Goal: Leave review/rating

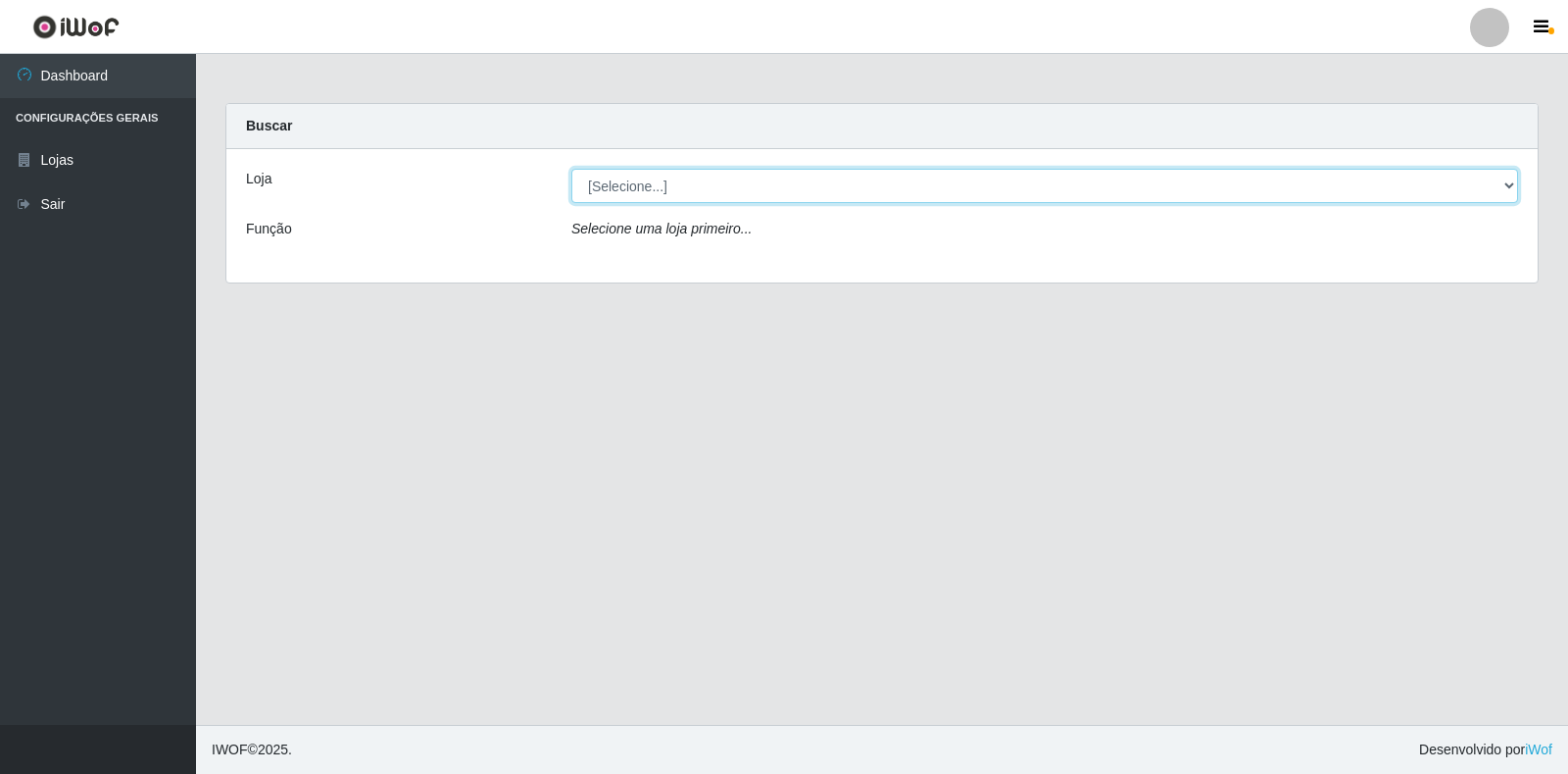
click at [616, 181] on select "[Selecione...] Atacado Vem - Loja 30 Laranjeiras Velha" at bounding box center [1045, 186] width 947 height 34
select select "495"
click at [572, 169] on select "[Selecione...] Atacado Vem - Loja 30 Laranjeiras Velha" at bounding box center [1045, 186] width 947 height 34
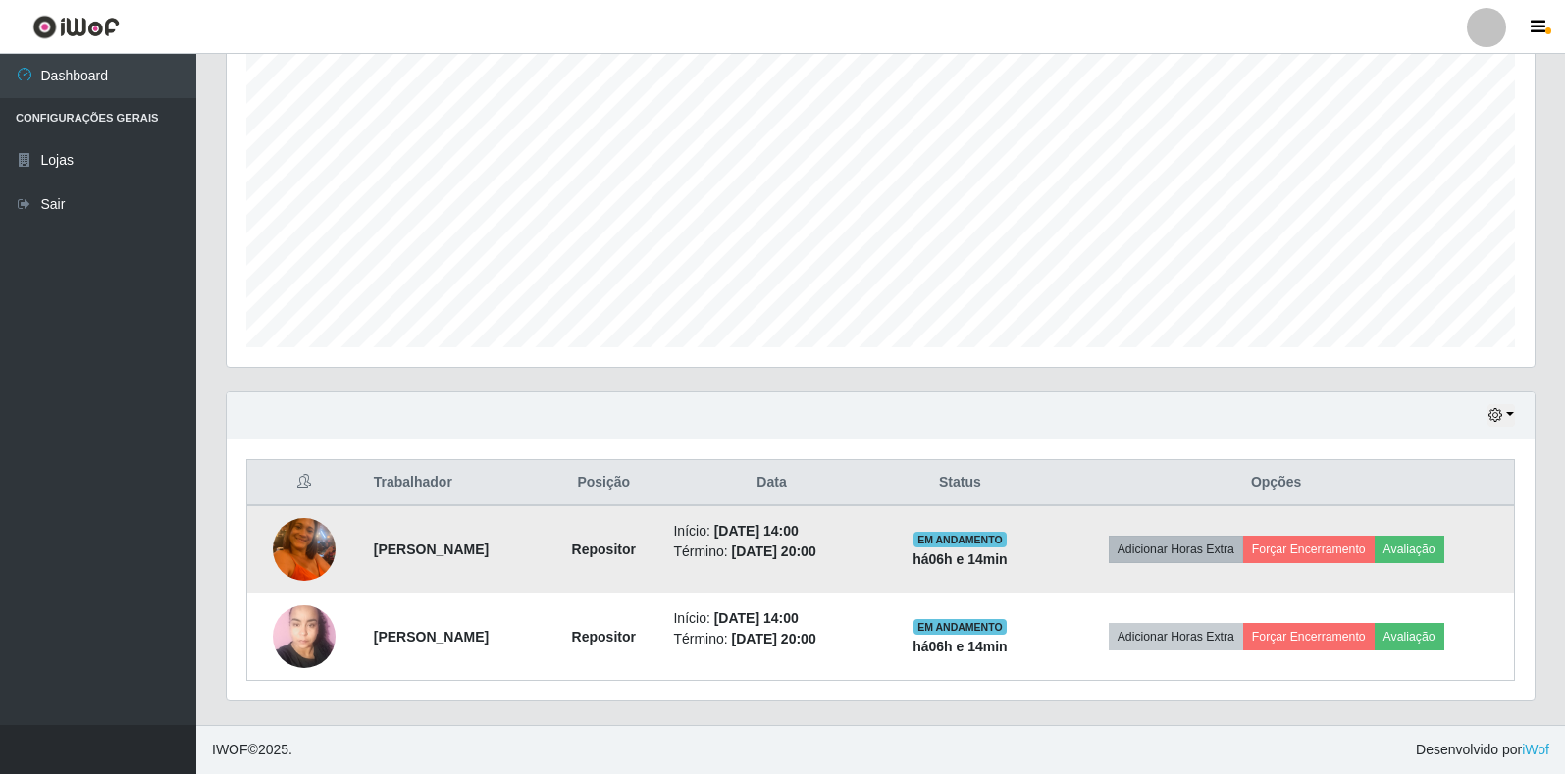
scroll to position [354, 0]
click at [1427, 546] on button "Avaliação" at bounding box center [1409, 549] width 70 height 27
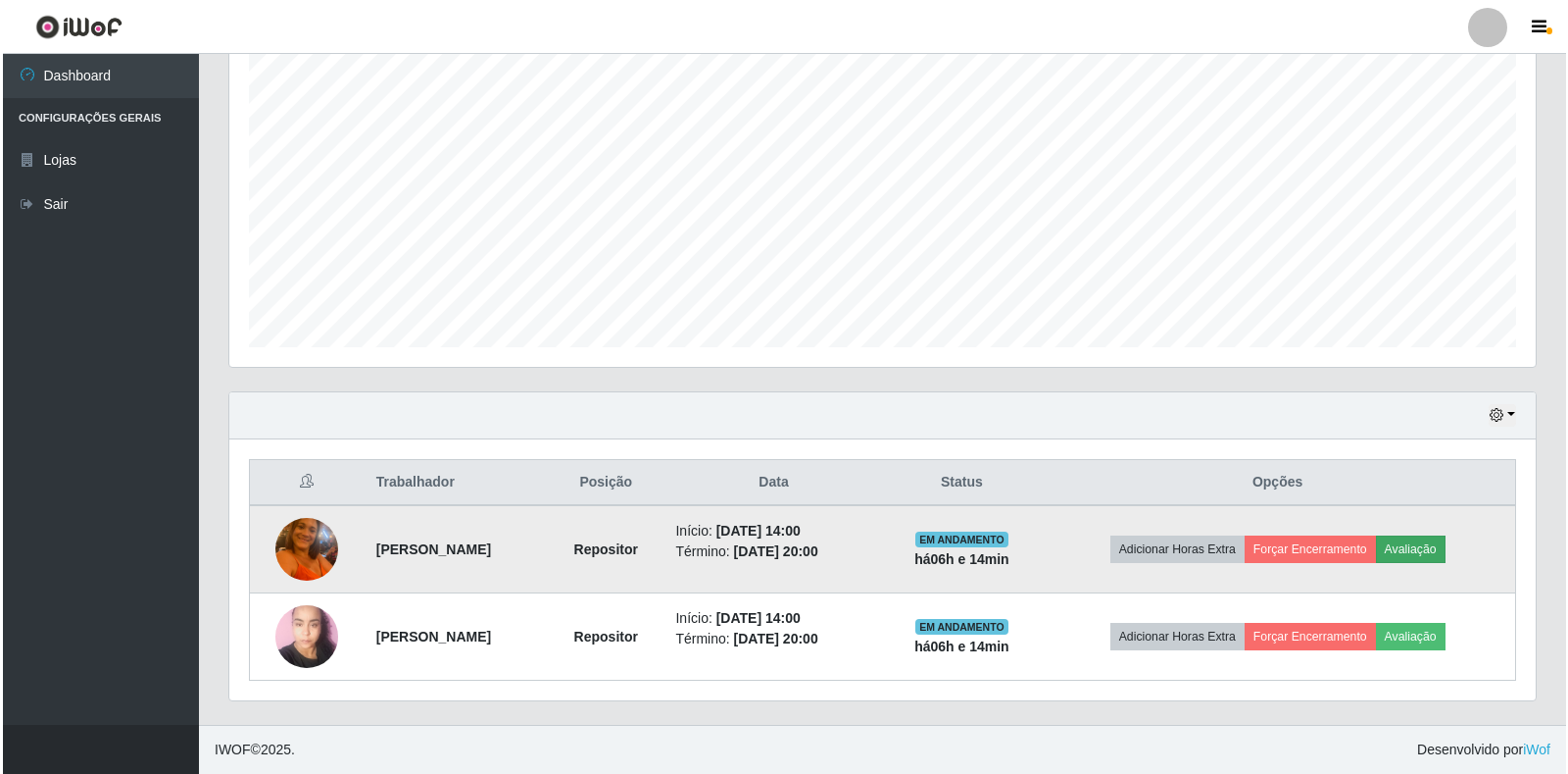
scroll to position [407, 1295]
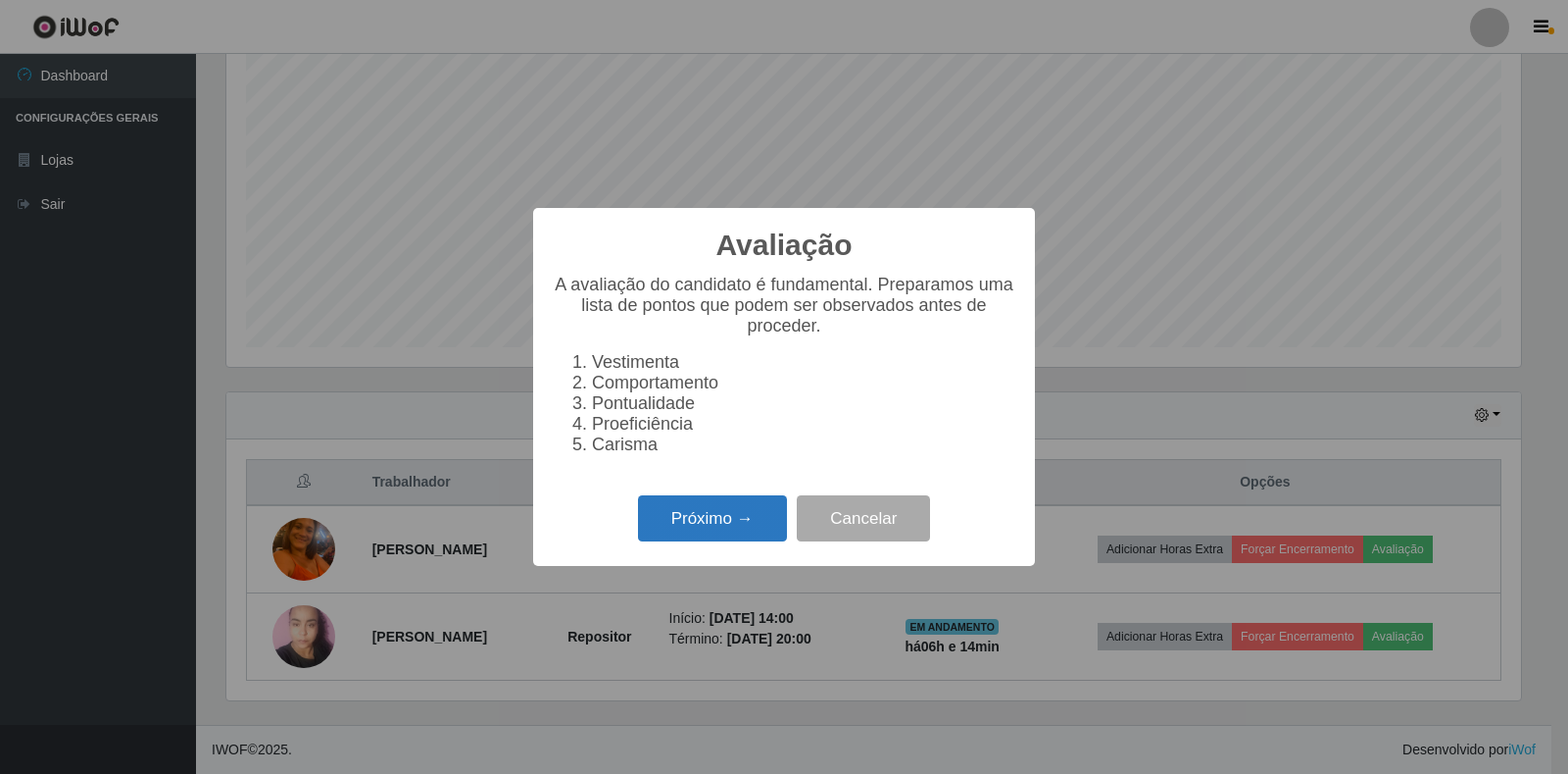
click at [739, 523] on button "Próximo →" at bounding box center [713, 518] width 149 height 46
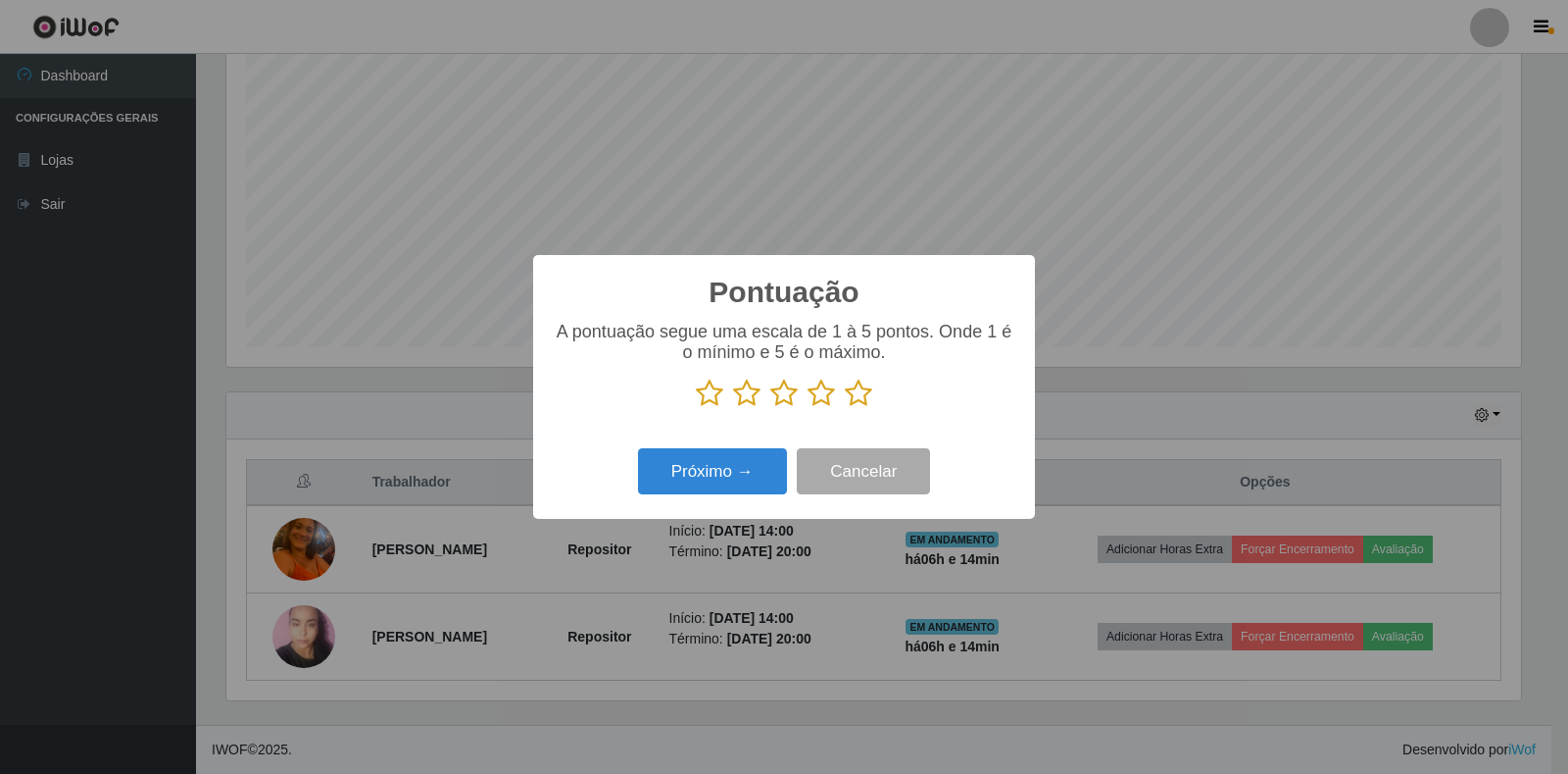
click at [820, 392] on icon at bounding box center [820, 393] width 27 height 29
click at [807, 408] on input "radio" at bounding box center [807, 408] width 0 height 0
click at [711, 473] on button "Próximo →" at bounding box center [713, 471] width 149 height 46
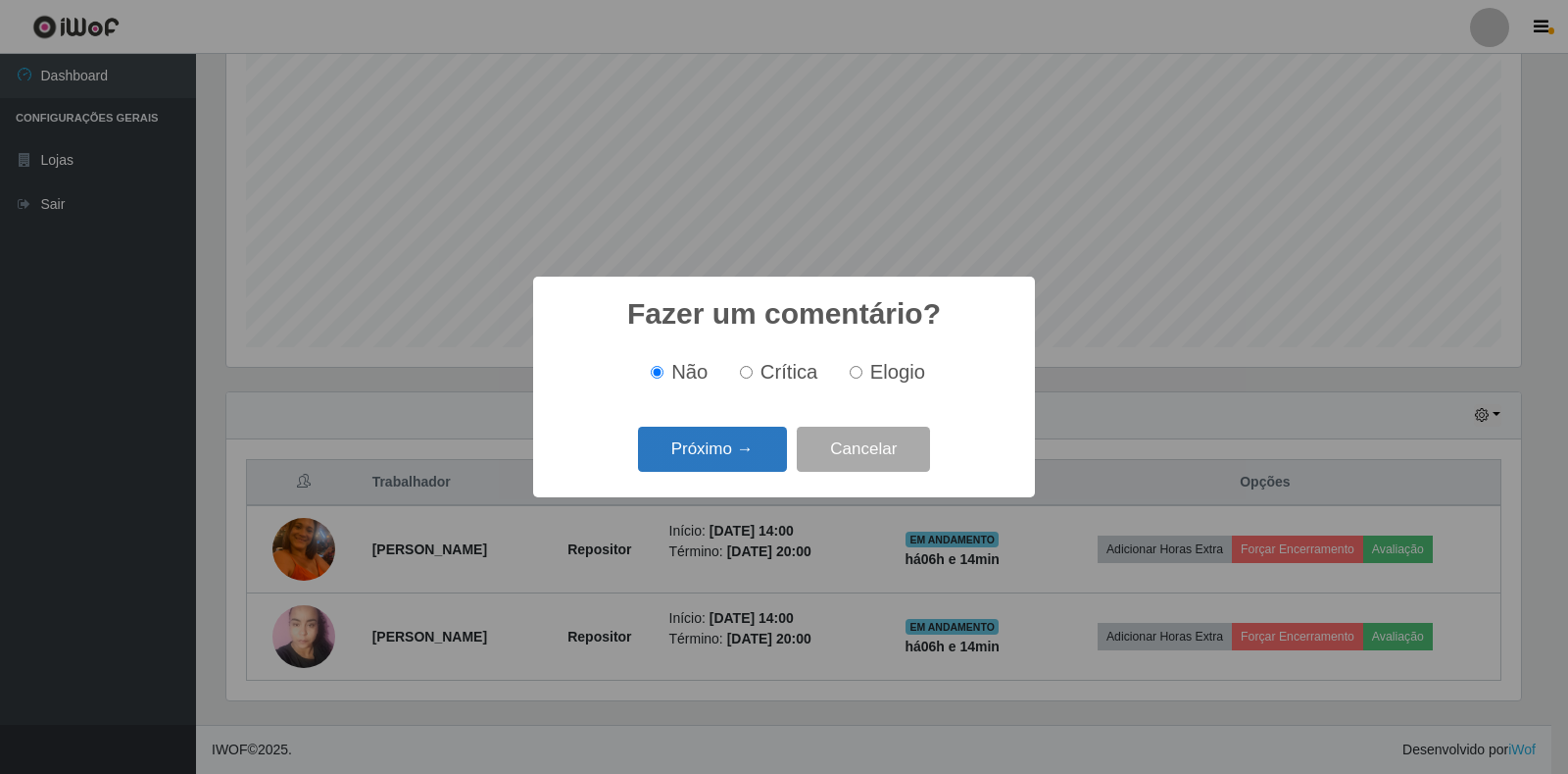
click at [746, 458] on button "Próximo →" at bounding box center [713, 450] width 149 height 46
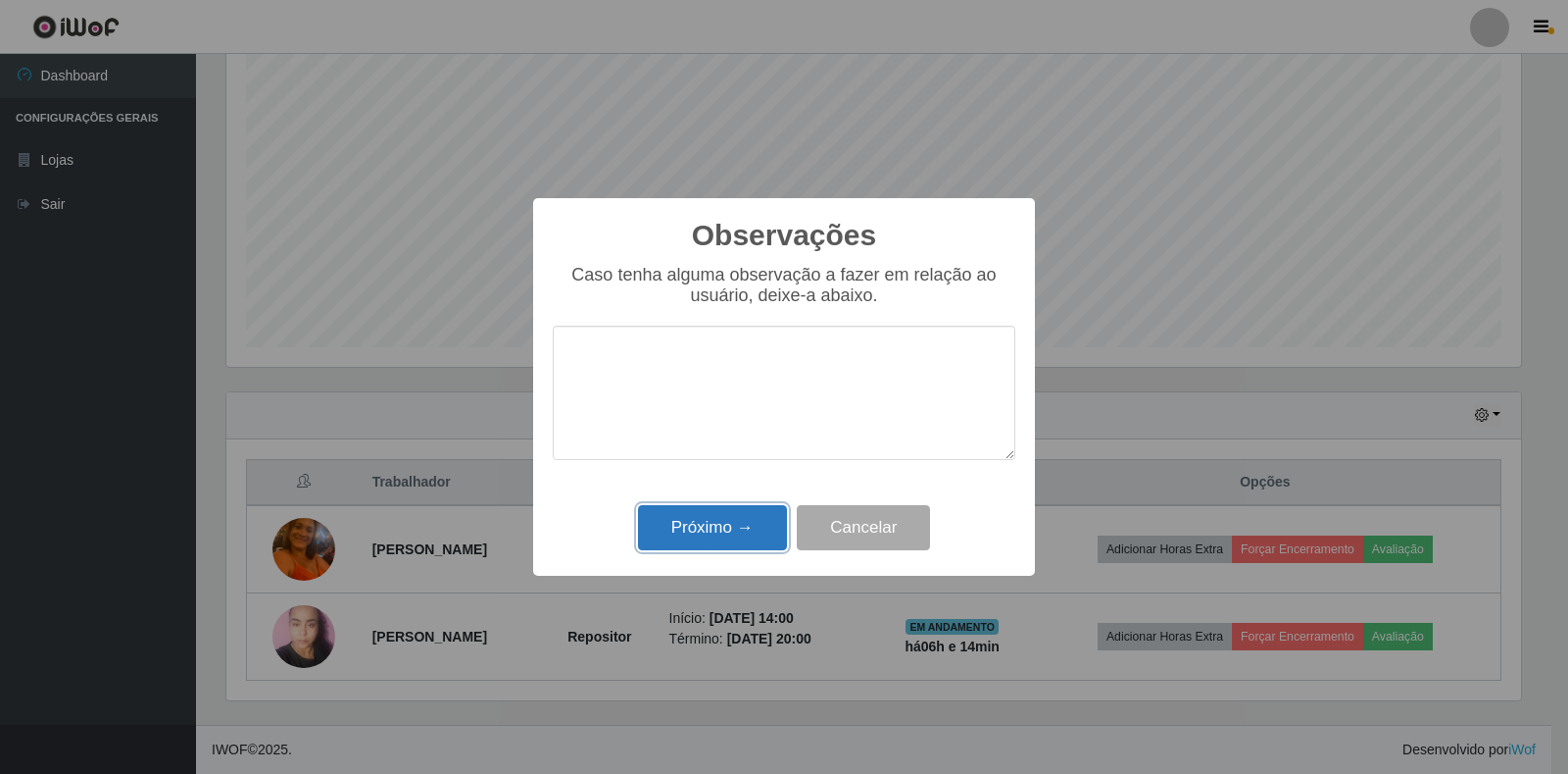
click at [755, 515] on button "Próximo →" at bounding box center [713, 528] width 149 height 46
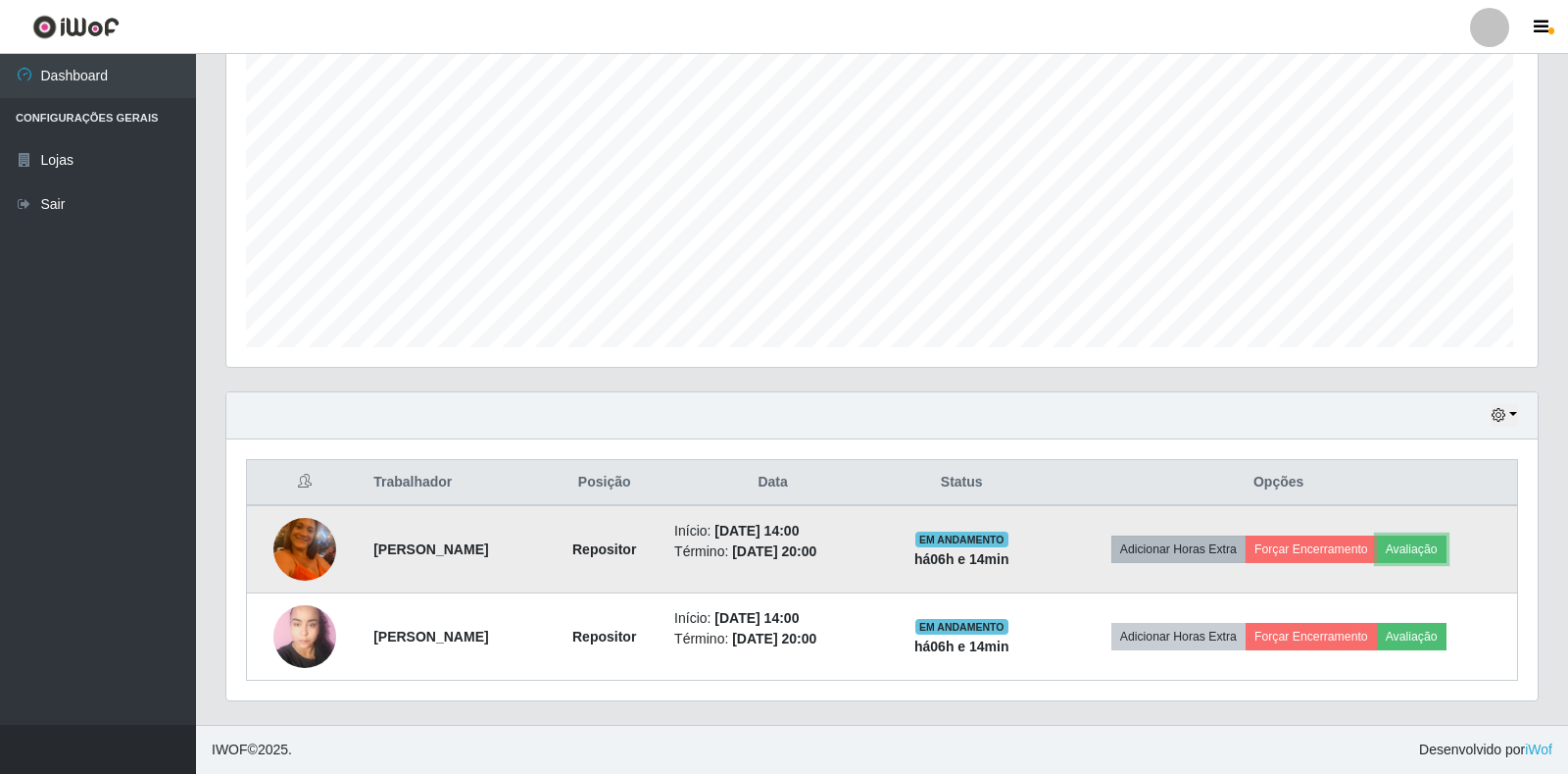
scroll to position [407, 1307]
click at [1323, 549] on button "Forçar Encerramento" at bounding box center [1307, 549] width 131 height 27
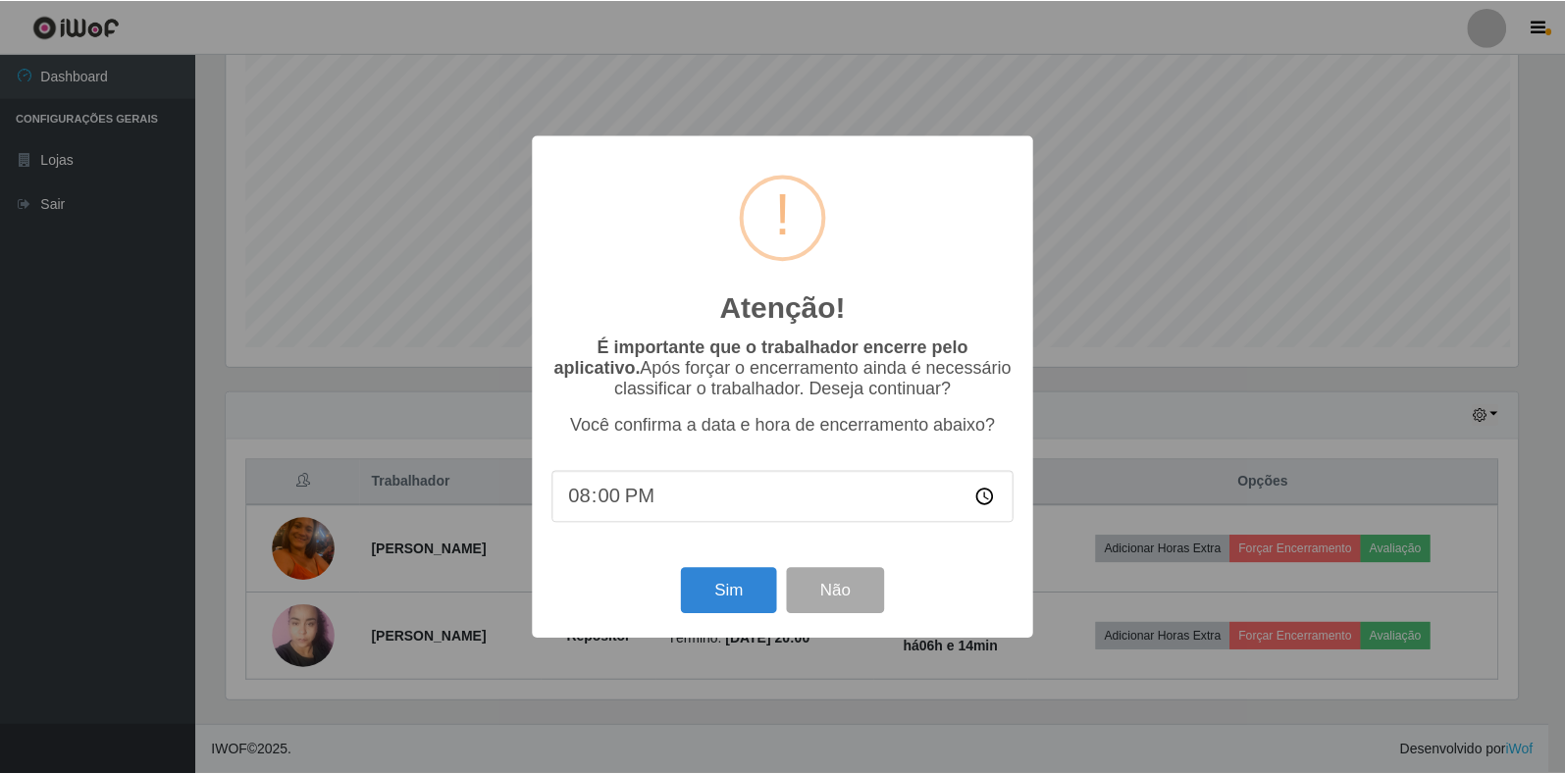
scroll to position [407, 1296]
click at [702, 587] on div "Sim Não" at bounding box center [784, 591] width 463 height 56
click at [729, 592] on button "Sim" at bounding box center [730, 591] width 95 height 46
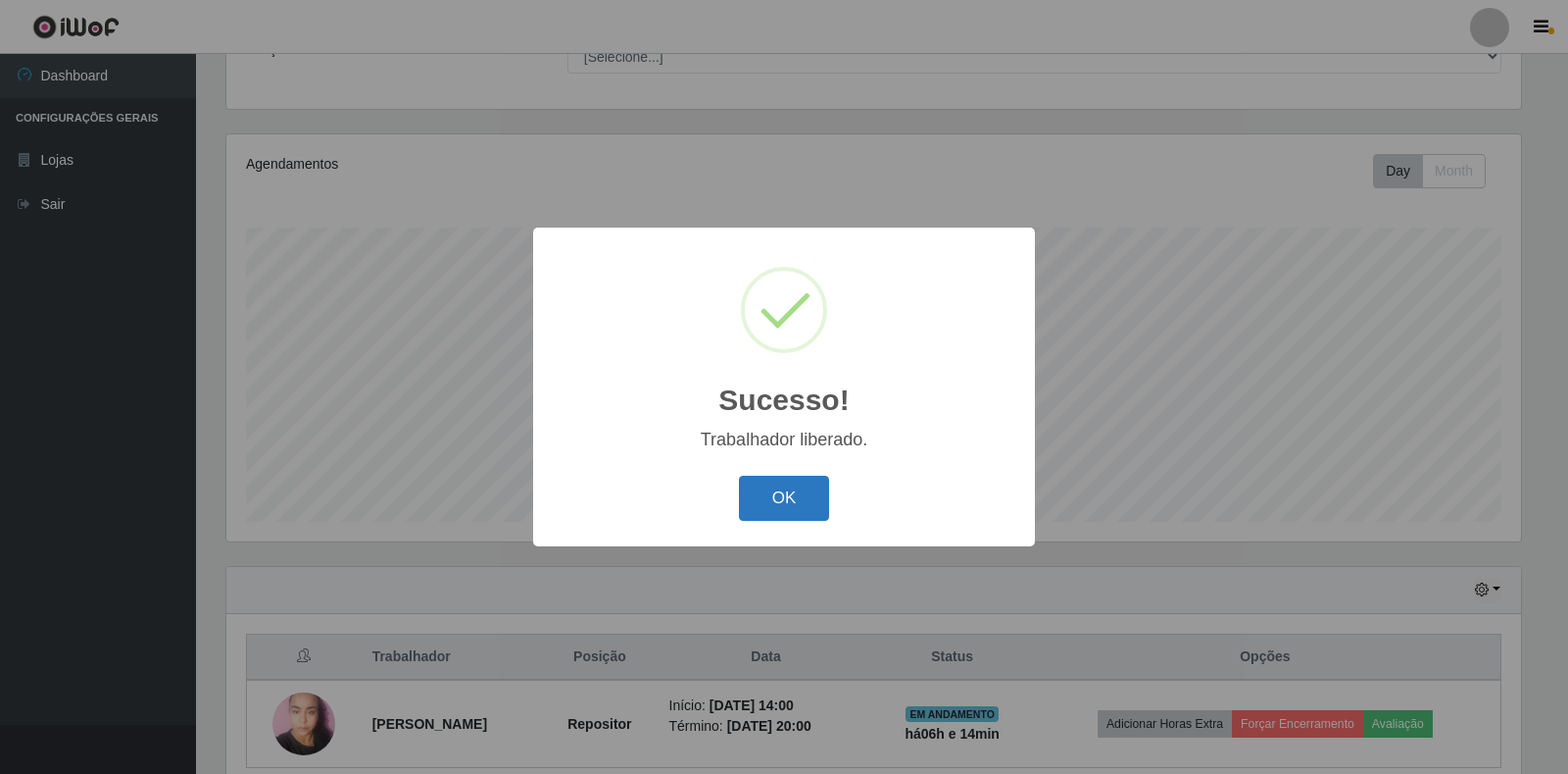
click at [791, 504] on button "OK" at bounding box center [784, 499] width 91 height 46
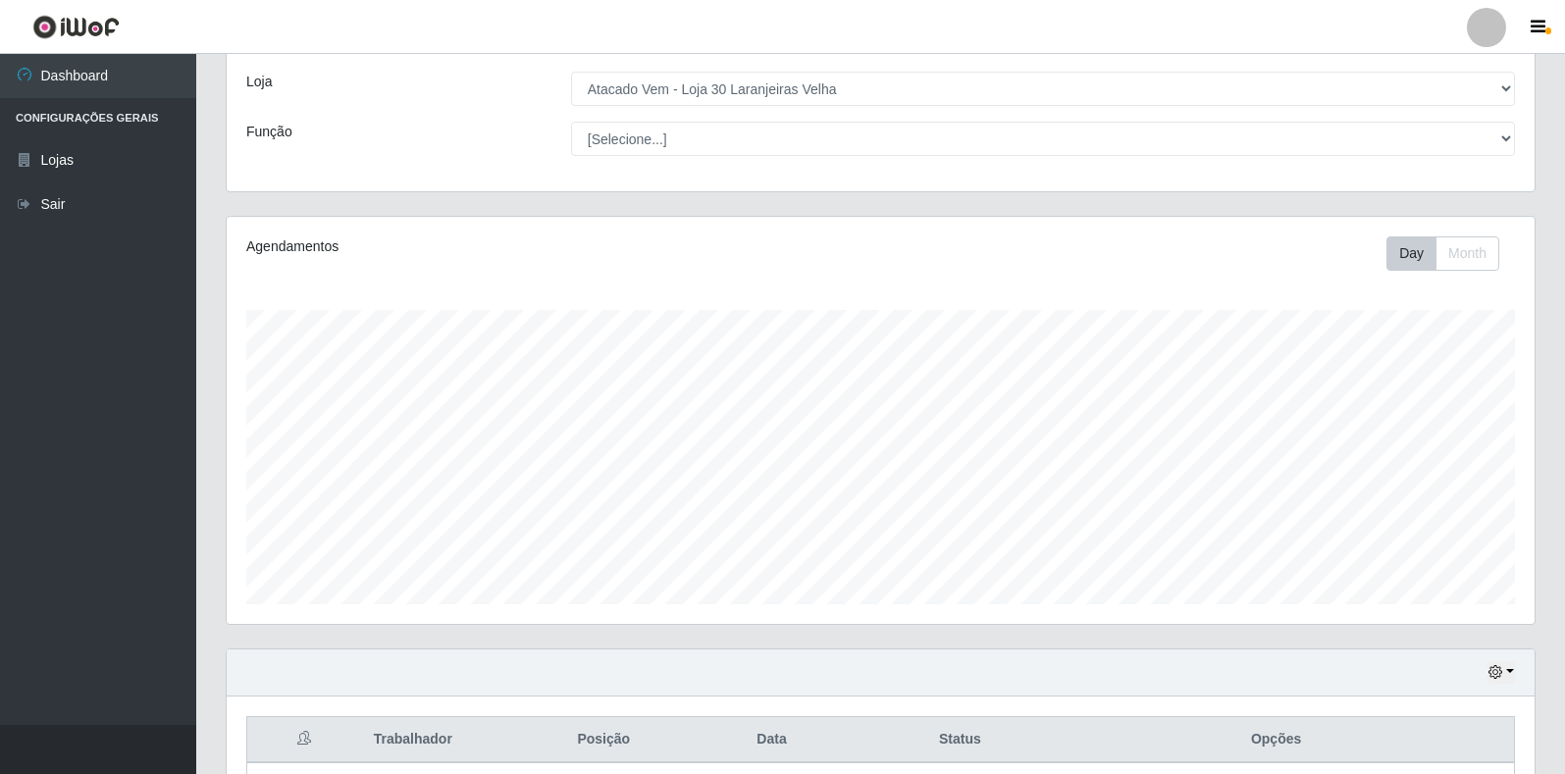
scroll to position [0, 0]
